Goal: Transaction & Acquisition: Purchase product/service

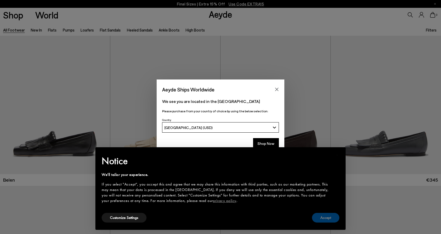
click at [335, 219] on button "Accept" at bounding box center [325, 218] width 27 height 10
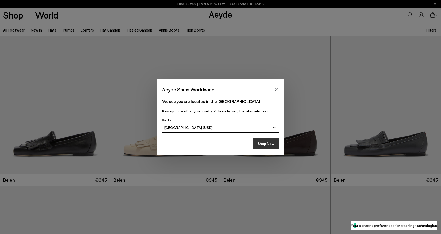
click at [268, 146] on button "Shop Now" at bounding box center [266, 143] width 26 height 11
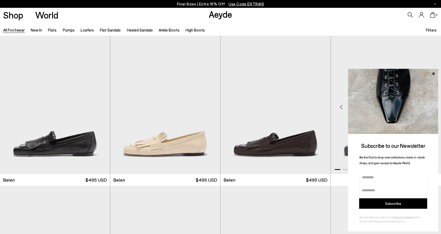
click at [434, 70] on icon at bounding box center [433, 73] width 7 height 7
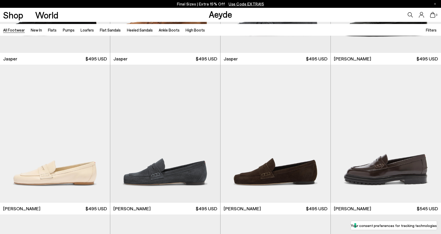
scroll to position [287, 0]
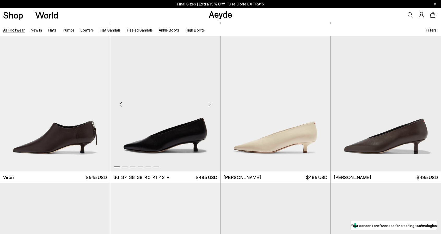
scroll to position [1957, 0]
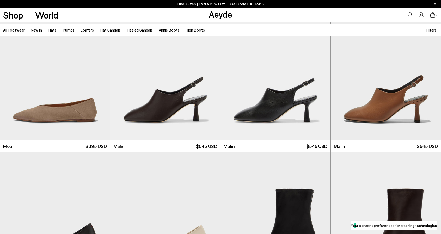
scroll to position [2844, 0]
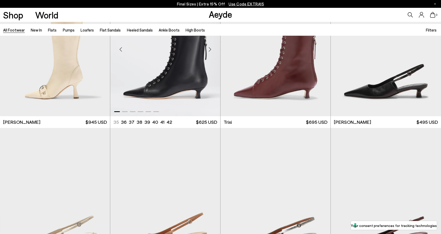
scroll to position [3856, 0]
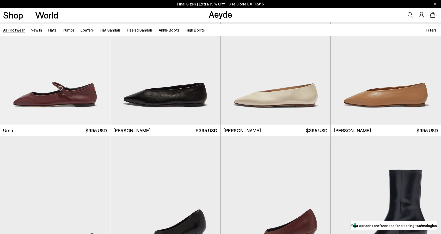
scroll to position [4772, 0]
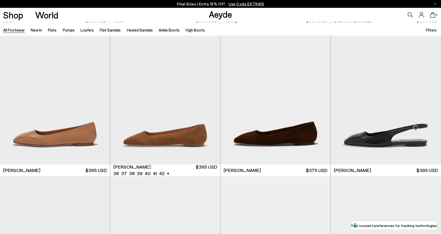
scroll to position [5270, 0]
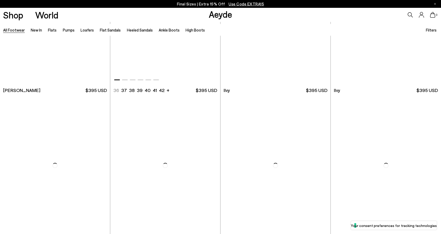
scroll to position [6557, 0]
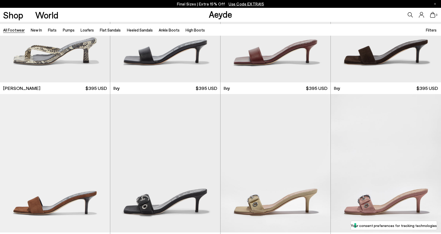
scroll to position [6522, 0]
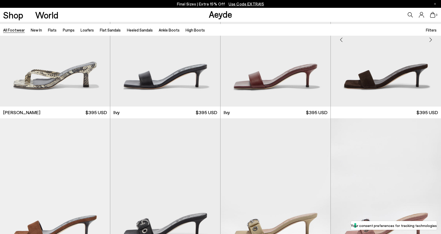
click at [364, 61] on img at bounding box center [386, 37] width 110 height 138
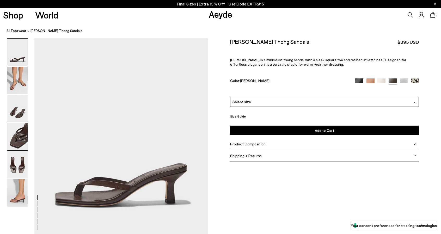
click at [17, 147] on img at bounding box center [17, 136] width 20 height 27
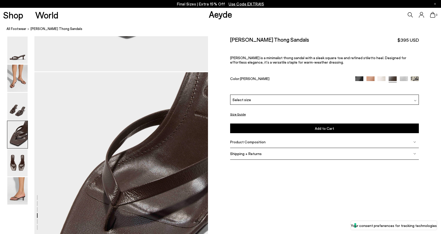
scroll to position [667, 0]
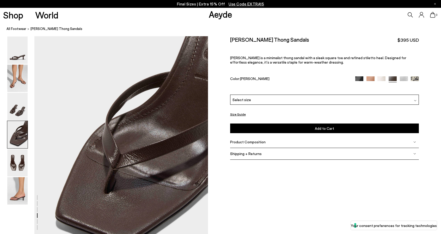
click at [367, 79] on img at bounding box center [371, 80] width 8 height 8
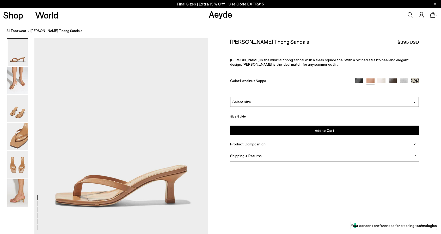
click at [394, 81] on img at bounding box center [393, 83] width 8 height 8
